Goal: Navigation & Orientation: Find specific page/section

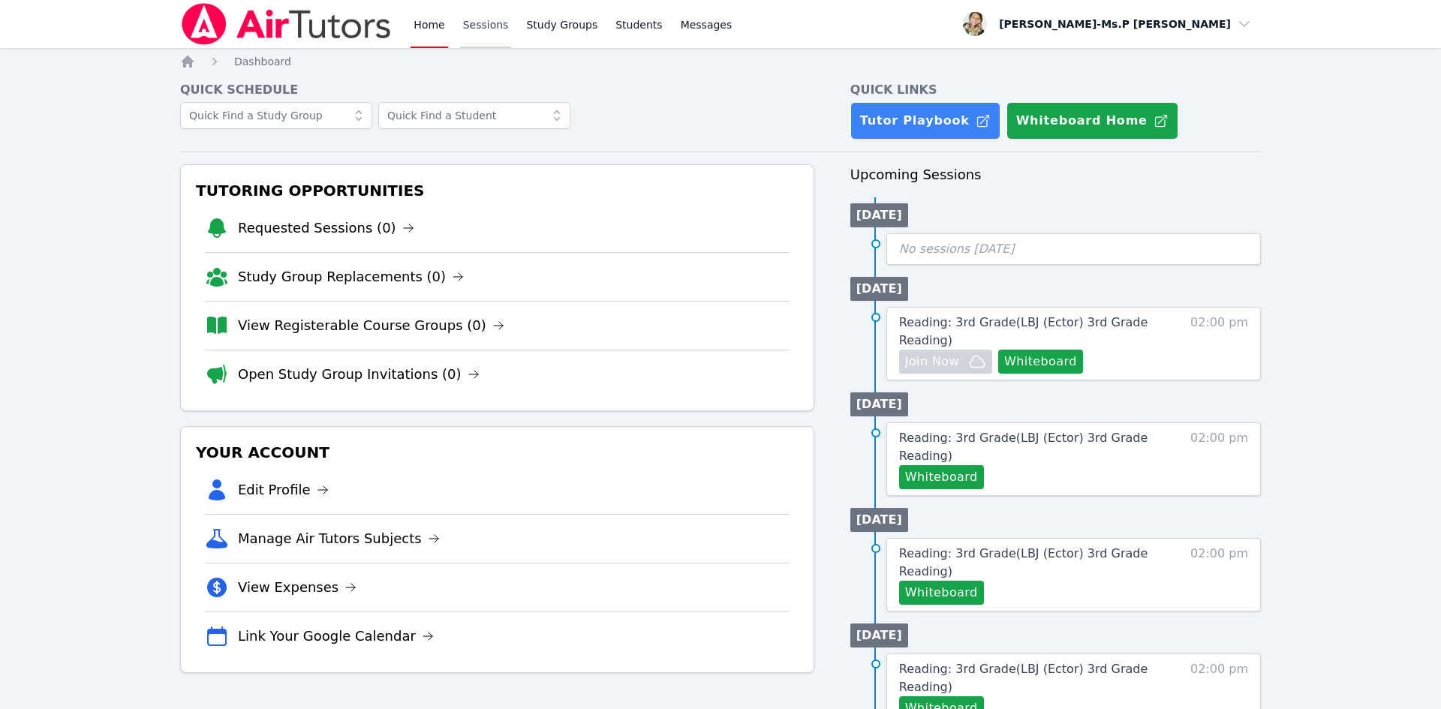
click at [468, 26] on link "Sessions" at bounding box center [486, 24] width 52 height 48
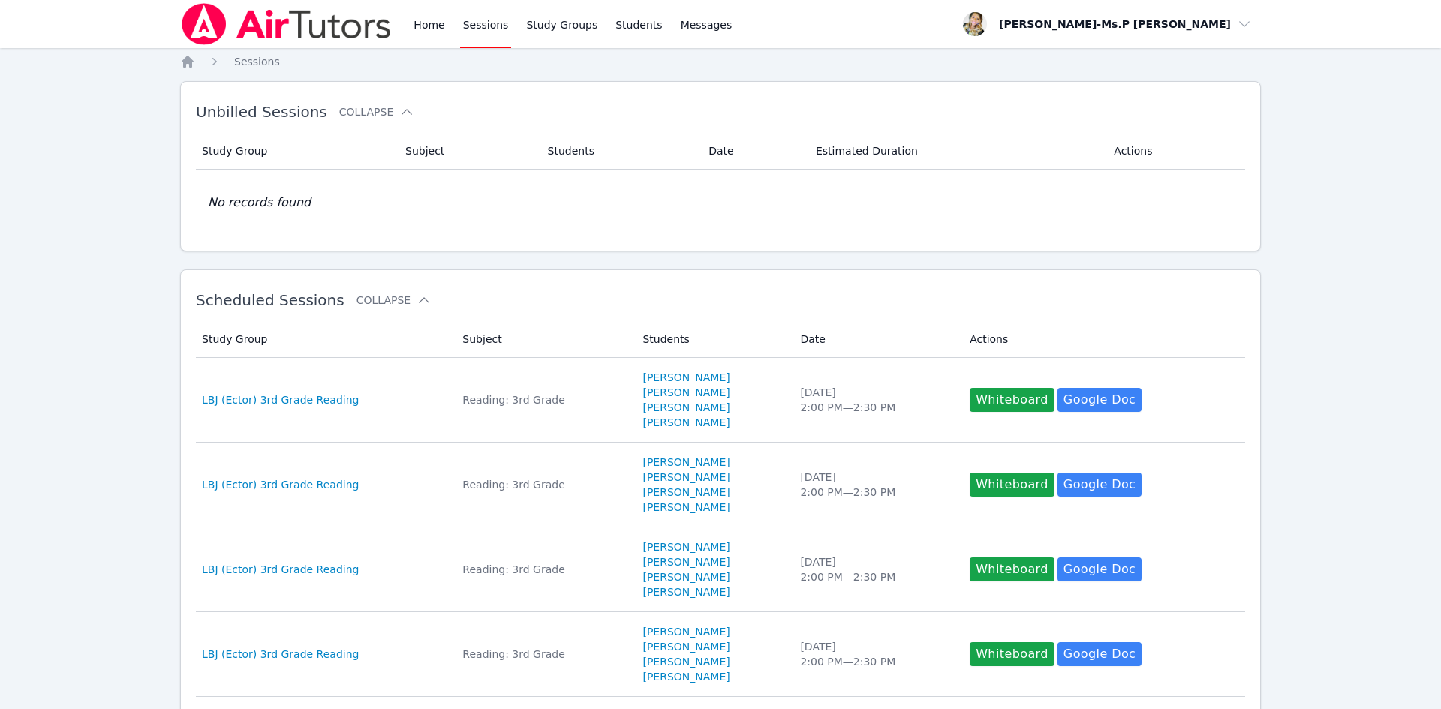
click at [405, 34] on div "Home Sessions Study Groups Students Messages" at bounding box center [457, 24] width 555 height 48
click at [424, 29] on link "Home" at bounding box center [429, 24] width 37 height 48
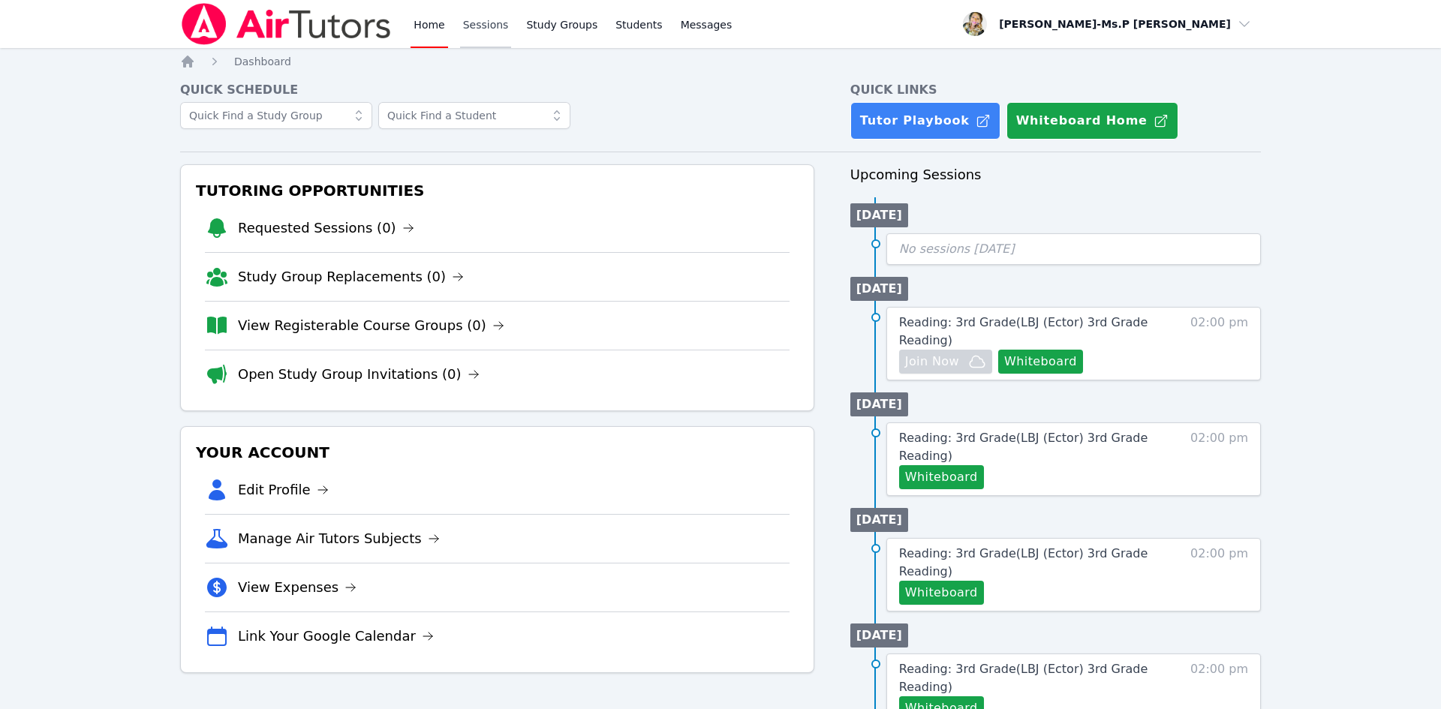
click at [468, 22] on link "Sessions" at bounding box center [486, 24] width 52 height 48
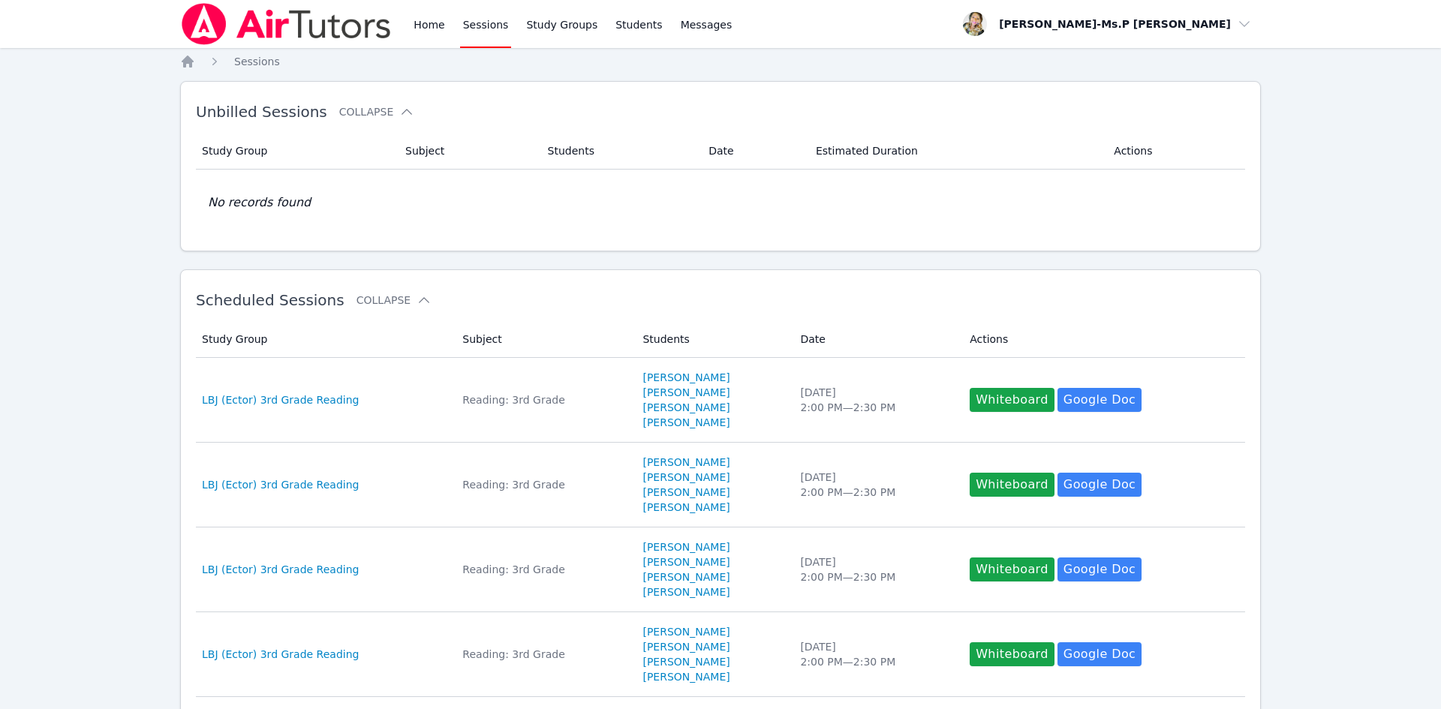
click at [396, 26] on div "Home Sessions Study Groups Students Messages" at bounding box center [457, 24] width 555 height 48
click at [426, 22] on link "Home" at bounding box center [429, 24] width 37 height 48
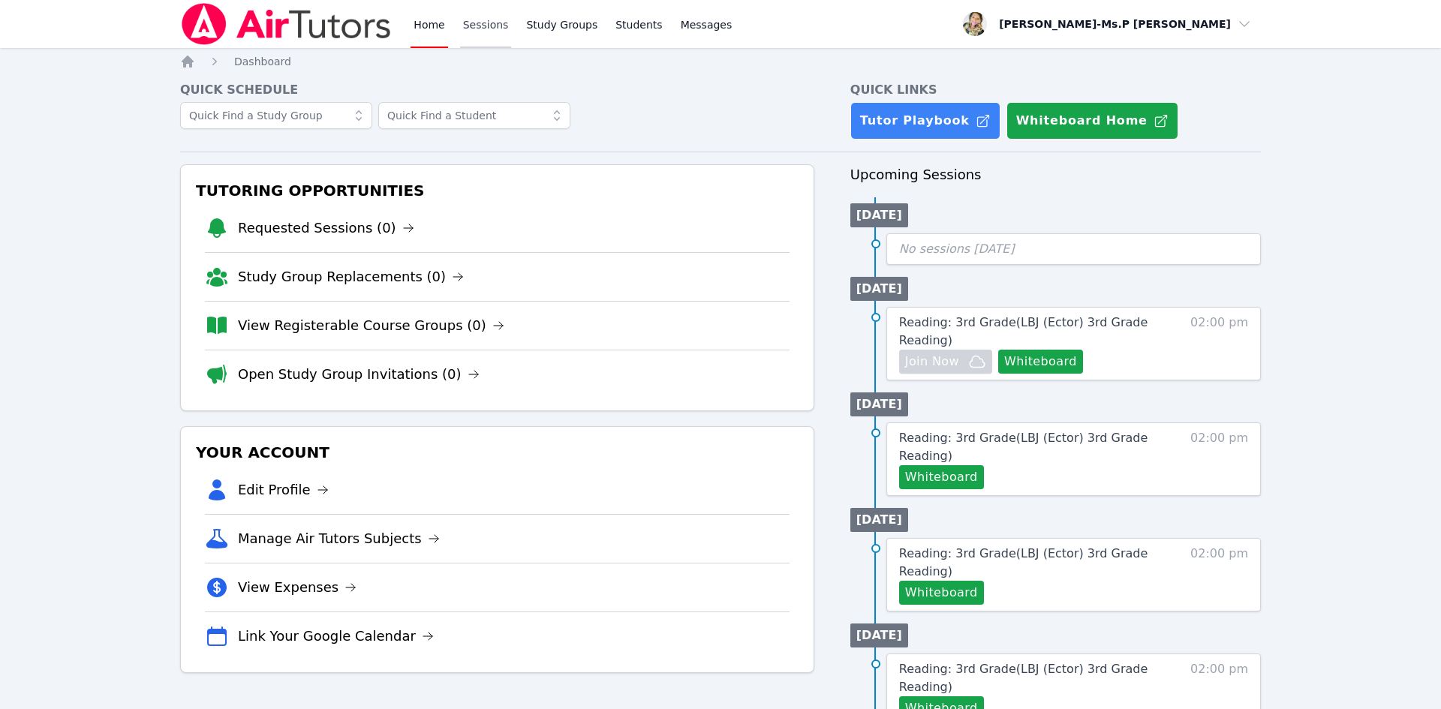
click at [471, 23] on link "Sessions" at bounding box center [486, 24] width 52 height 48
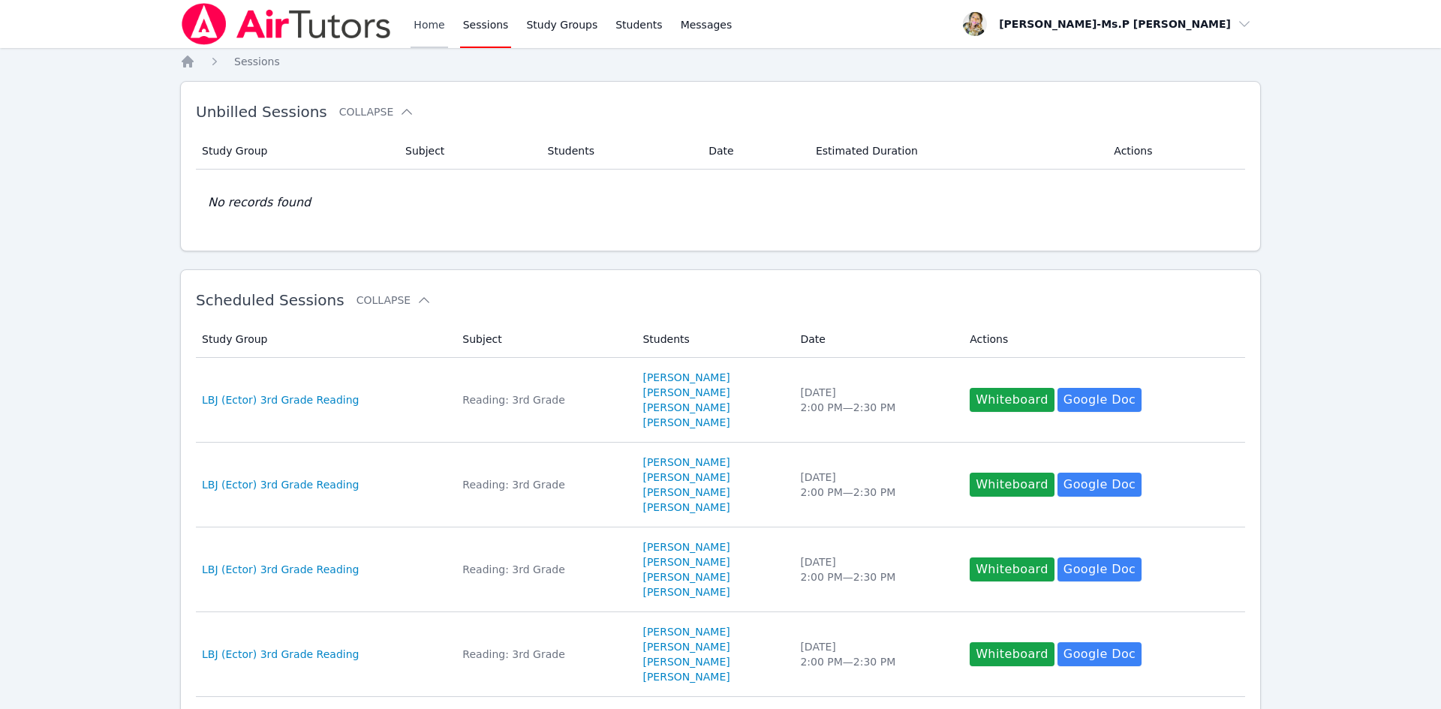
click at [413, 18] on link "Home" at bounding box center [429, 24] width 37 height 48
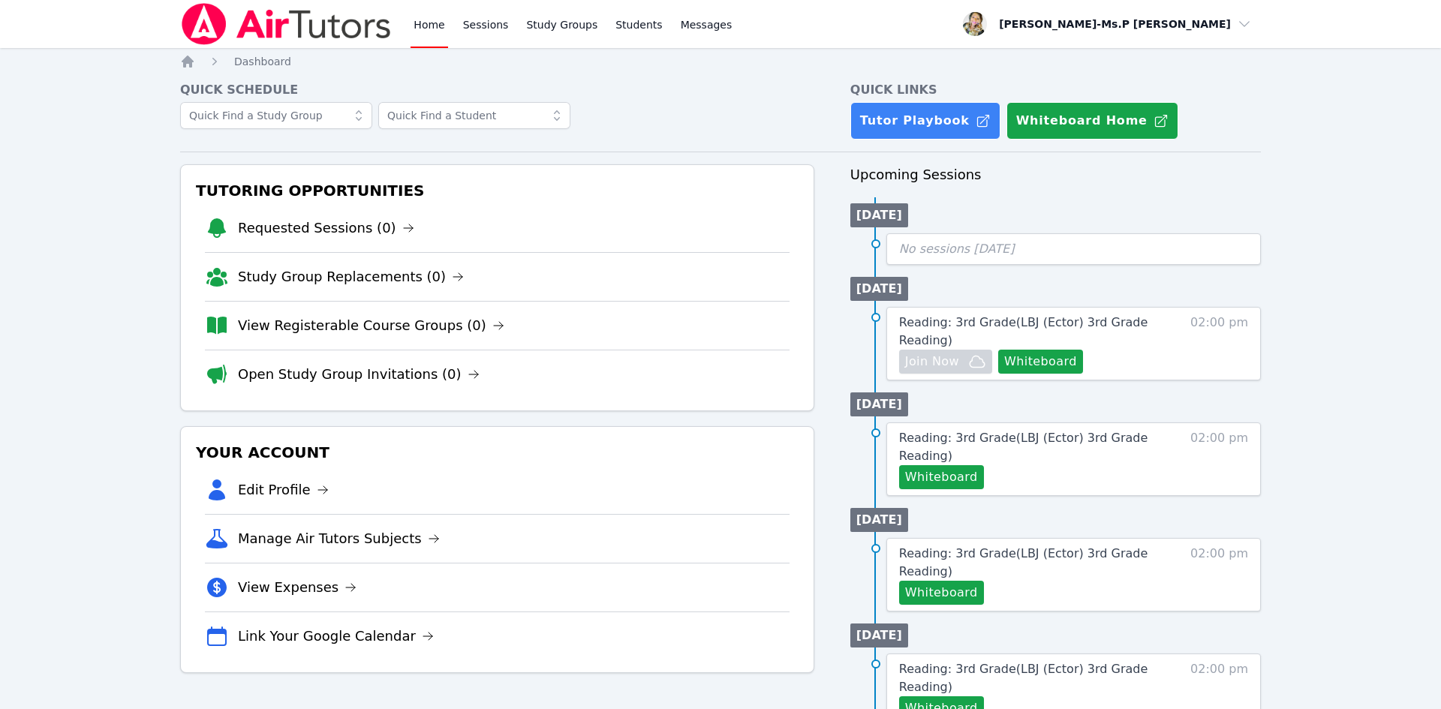
click at [511, 26] on div "Home Sessions Study Groups Students Messages" at bounding box center [573, 24] width 324 height 48
click at [466, 2] on link "Sessions" at bounding box center [486, 24] width 52 height 48
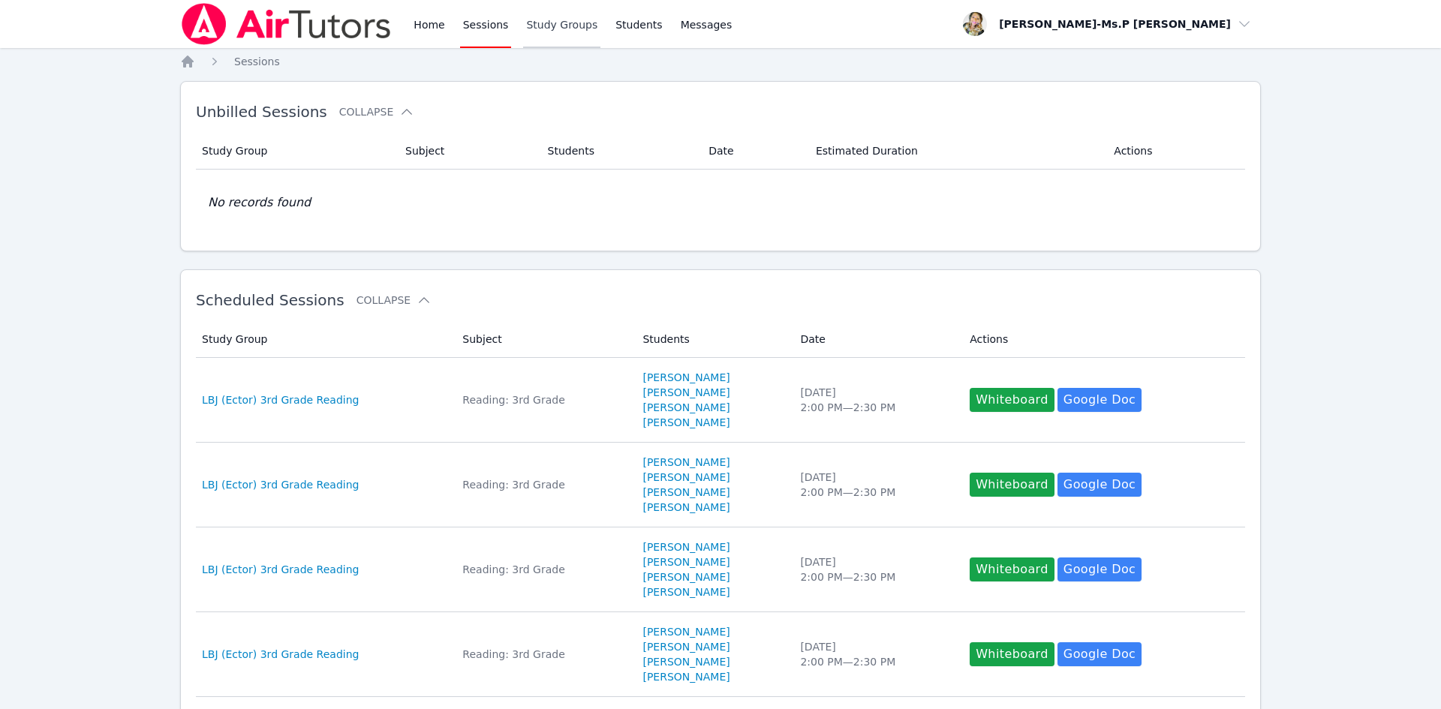
click at [559, 29] on link "Study Groups" at bounding box center [561, 24] width 77 height 48
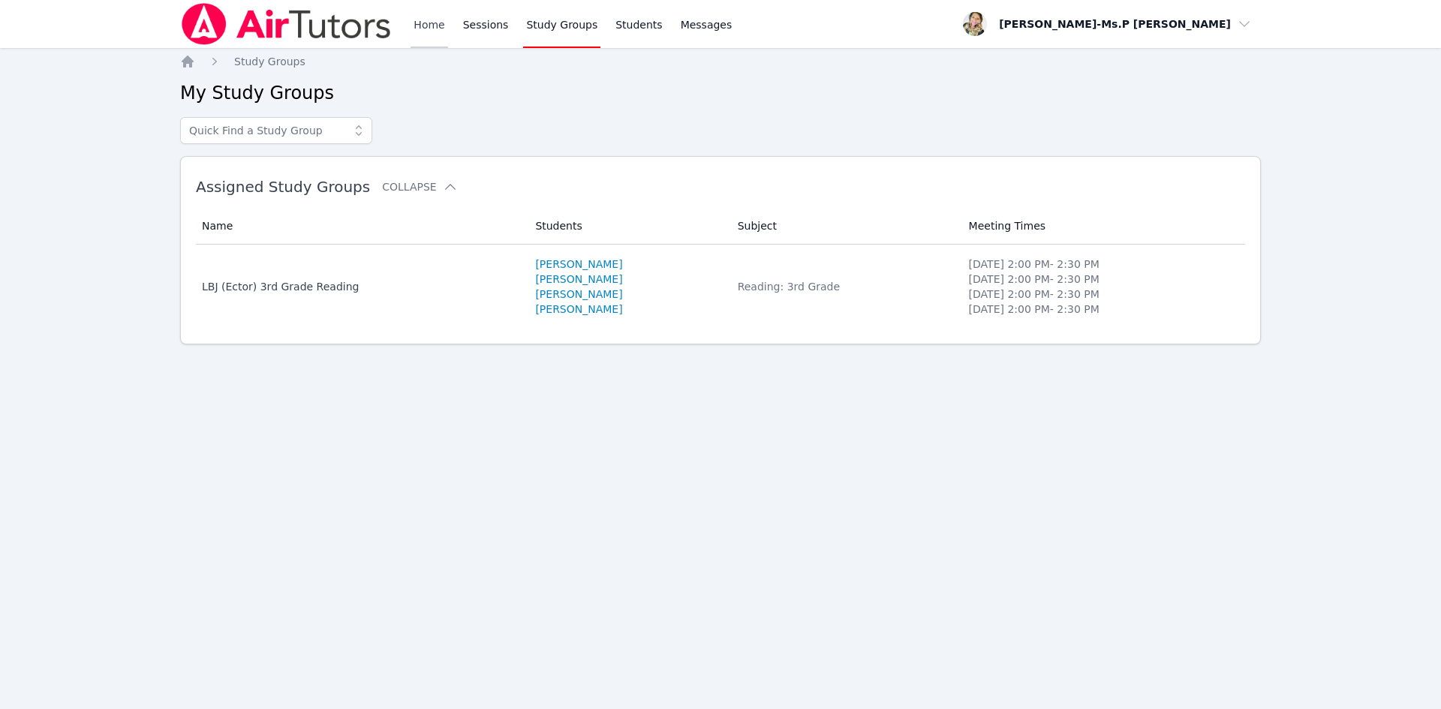
click at [439, 17] on link "Home" at bounding box center [429, 24] width 37 height 48
